Goal: Task Accomplishment & Management: Use online tool/utility

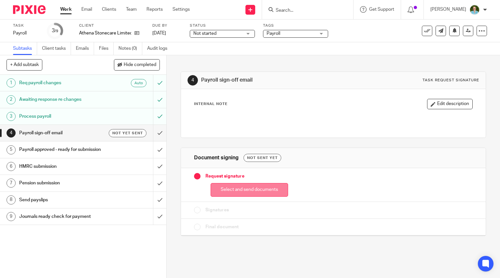
click at [221, 191] on button "Select and send documents" at bounding box center [250, 190] width 78 height 14
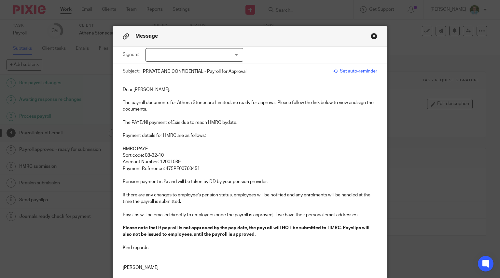
click at [187, 56] on div at bounding box center [195, 55] width 98 height 14
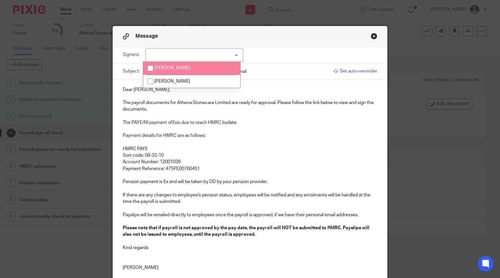
click at [168, 69] on span "[PERSON_NAME]" at bounding box center [172, 68] width 36 height 5
checkbox input "true"
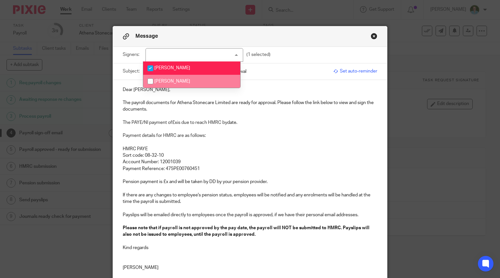
click at [144, 95] on p at bounding box center [250, 96] width 255 height 7
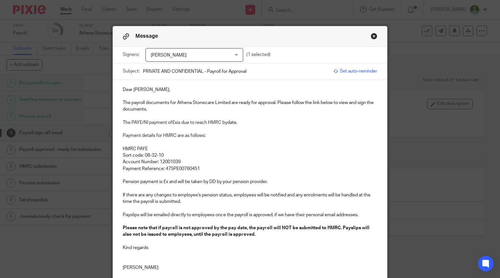
click at [138, 92] on p "Dear [PERSON_NAME]," at bounding box center [250, 90] width 255 height 7
click at [129, 103] on p "The payroll documents for Athena Stonecare Limited are ready for approval. Plea…" at bounding box center [250, 106] width 255 height 13
click at [192, 111] on p "The [DATE] payroll documents for Athena Stonecare Limited are ready for approva…" at bounding box center [250, 106] width 255 height 13
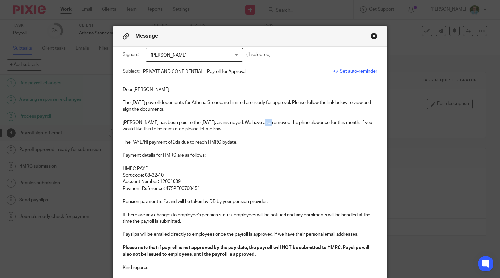
drag, startPoint x: 266, startPoint y: 123, endPoint x: 259, endPoint y: 123, distance: 7.8
click at [259, 123] on p "David Bainsfather has been paid to the 3rd September, as instricyed. We have al…" at bounding box center [250, 126] width 255 height 13
click at [229, 162] on p at bounding box center [250, 162] width 255 height 7
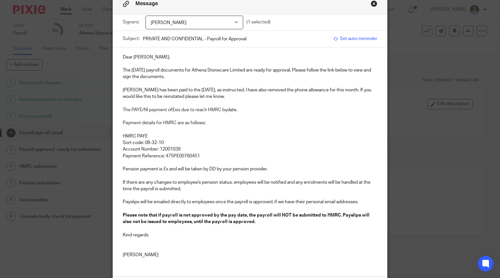
click at [174, 110] on p "The PAYE/NI payment of £x is due to reach HMRC by date." at bounding box center [250, 110] width 255 height 7
drag, startPoint x: 251, startPoint y: 111, endPoint x: 240, endPoint y: 111, distance: 11.4
click at [240, 111] on p "The PAYE/NI payment of £550.96 is due to reach HMRC by date." at bounding box center [250, 110] width 255 height 7
click at [211, 154] on p "Payment Reference: 475PE00760451" at bounding box center [250, 156] width 255 height 7
click at [166, 170] on p "Pension payment is £x and will be taken by DD by your pension provider." at bounding box center [250, 169] width 255 height 7
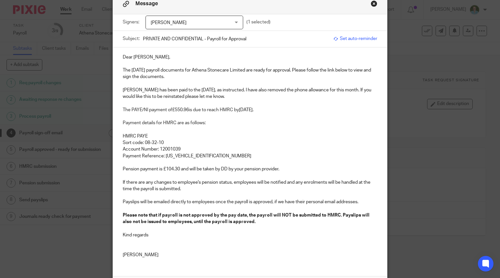
click at [276, 195] on p at bounding box center [250, 196] width 255 height 7
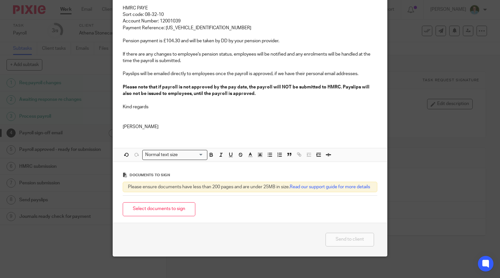
scroll to position [163, 0]
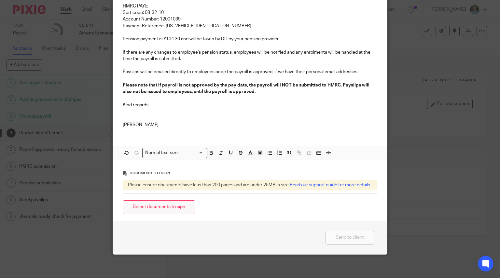
click at [174, 214] on button "Select documents to sign" at bounding box center [159, 208] width 73 height 14
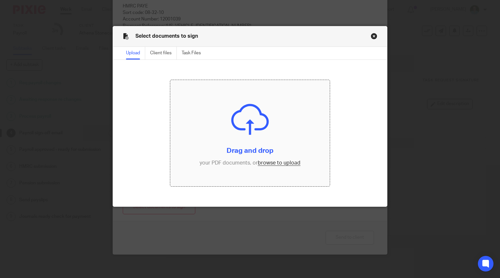
click at [236, 133] on input "file" at bounding box center [250, 133] width 160 height 107
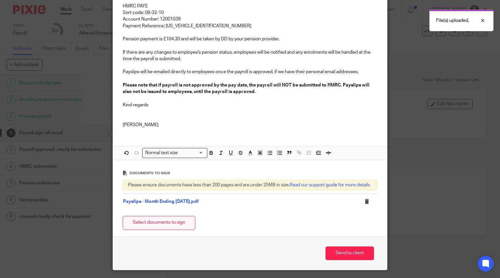
click at [174, 226] on button "Select documents to sign" at bounding box center [159, 223] width 73 height 14
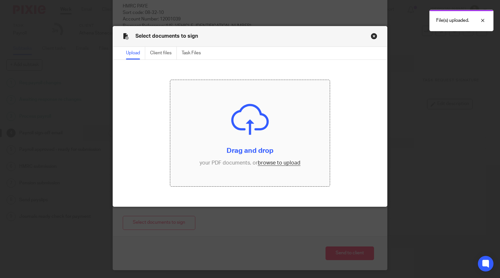
click at [246, 133] on input "file" at bounding box center [250, 133] width 160 height 107
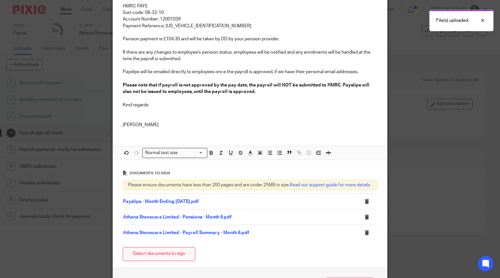
click at [148, 257] on button "Select documents to sign" at bounding box center [159, 255] width 73 height 14
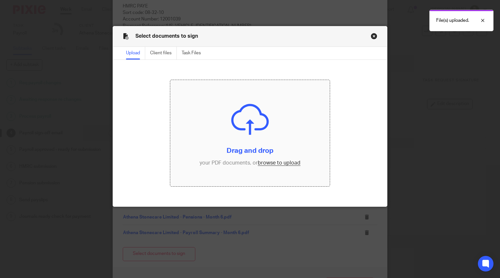
click at [235, 124] on input "file" at bounding box center [250, 133] width 160 height 107
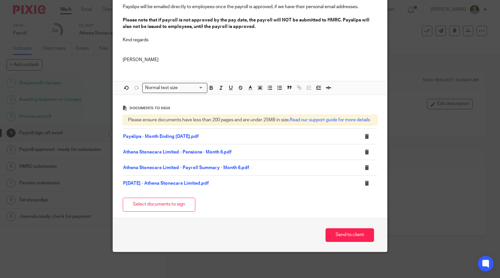
scroll to position [233, 0]
click at [341, 237] on button "Send to client" at bounding box center [350, 236] width 49 height 14
